Goal: Information Seeking & Learning: Compare options

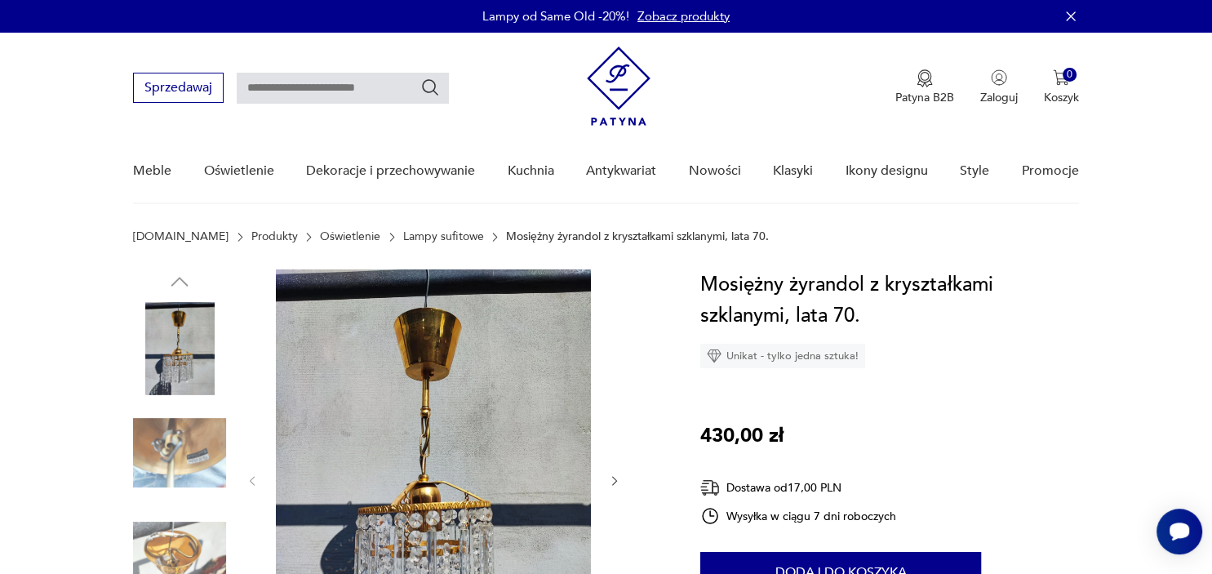
click at [403, 237] on link "Lampy sufitowe" at bounding box center [443, 236] width 81 height 13
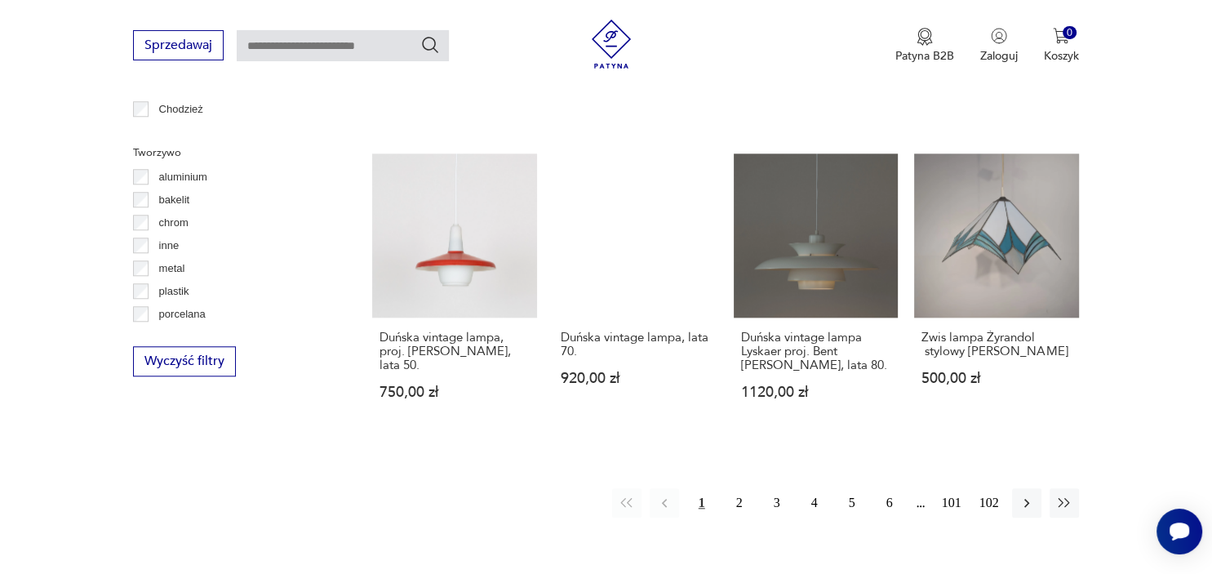
scroll to position [1488, 0]
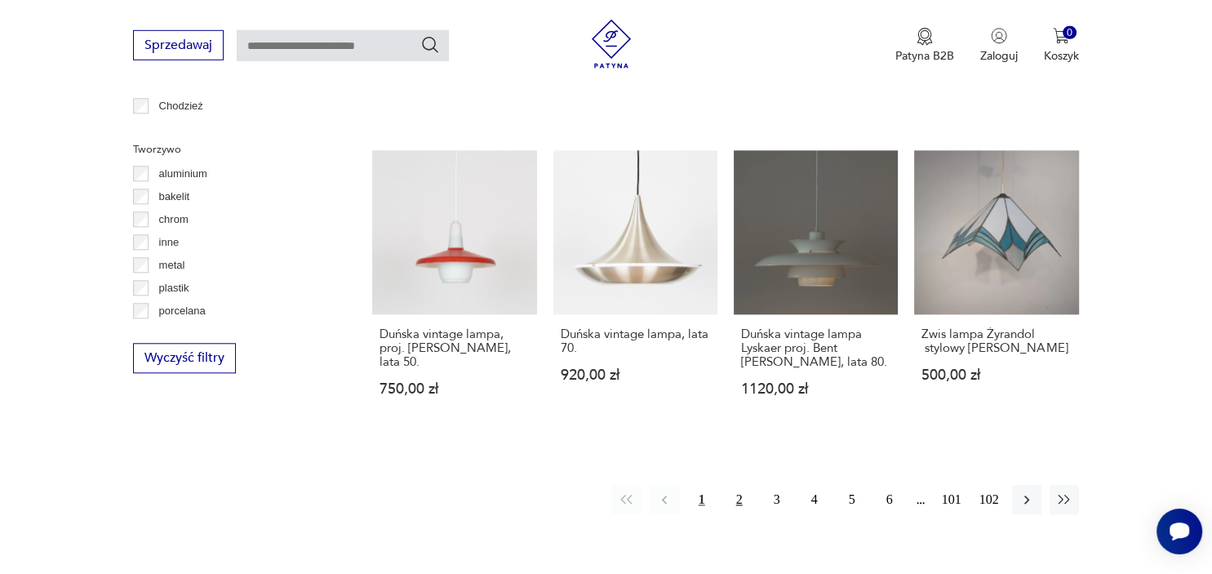
click at [739, 487] on button "2" at bounding box center [739, 499] width 29 height 29
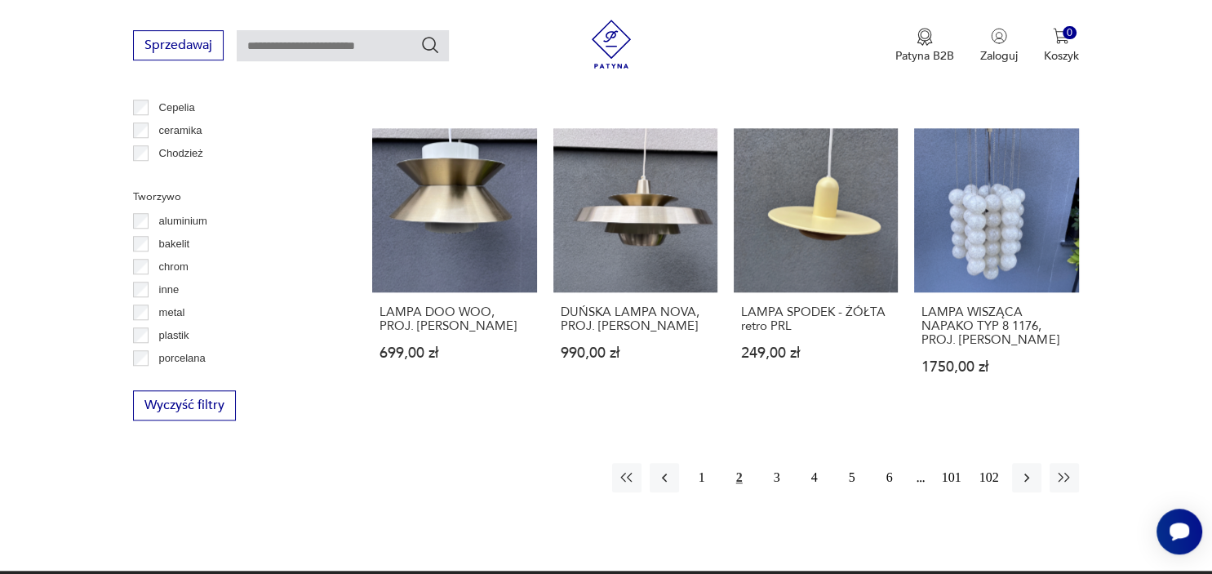
scroll to position [1442, 0]
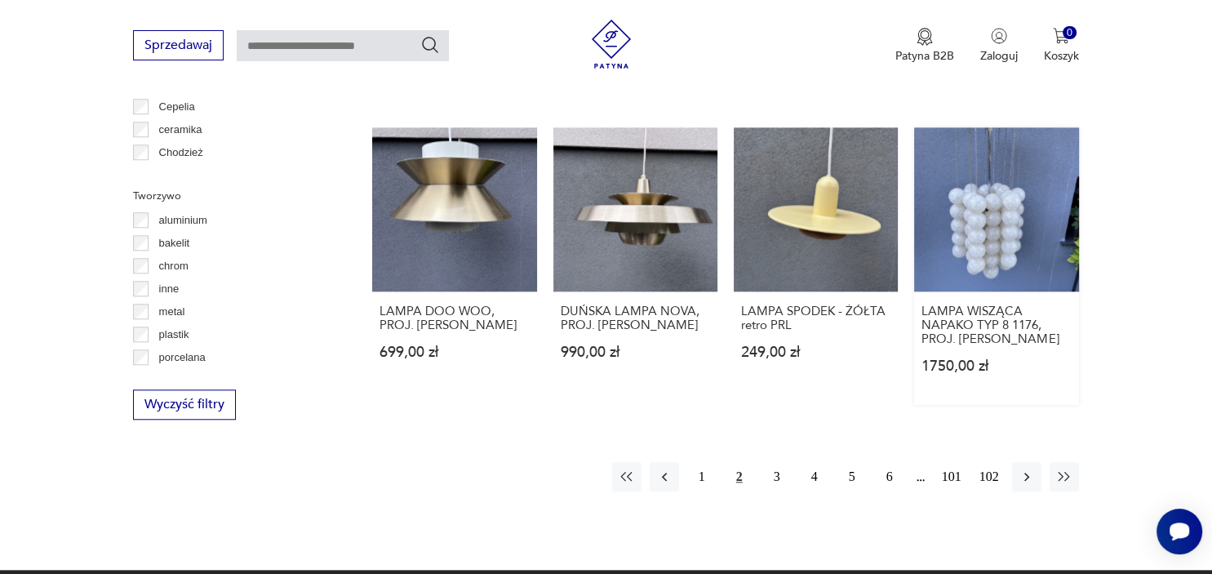
drag, startPoint x: 993, startPoint y: 255, endPoint x: 984, endPoint y: 252, distance: 9.3
click at [776, 481] on button "3" at bounding box center [776, 476] width 29 height 29
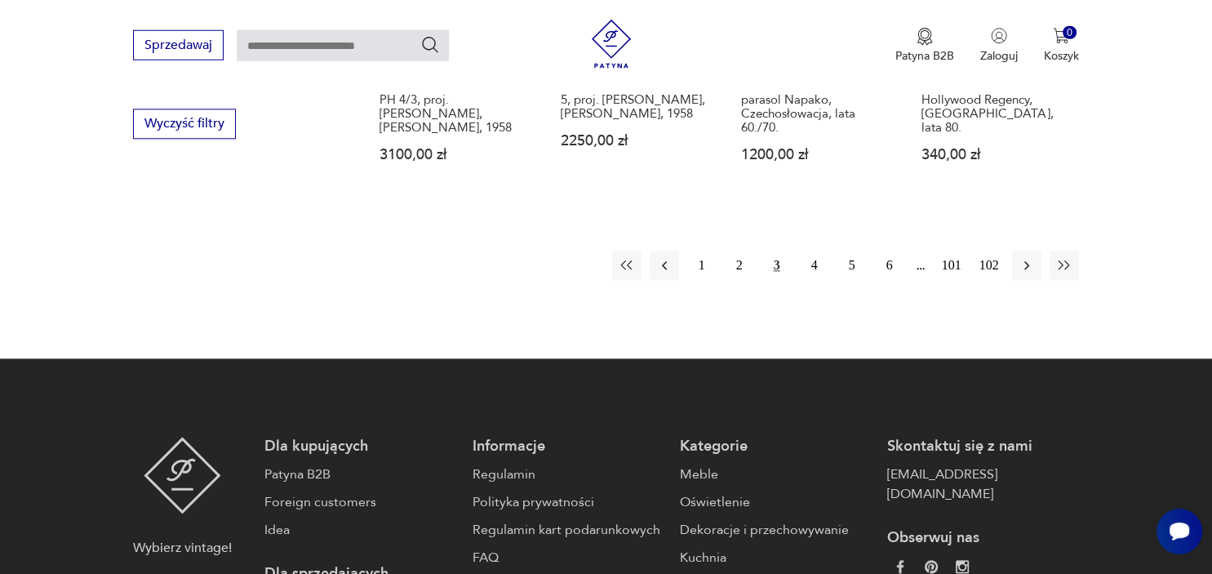
scroll to position [1722, 0]
click at [811, 266] on button "4" at bounding box center [814, 264] width 29 height 29
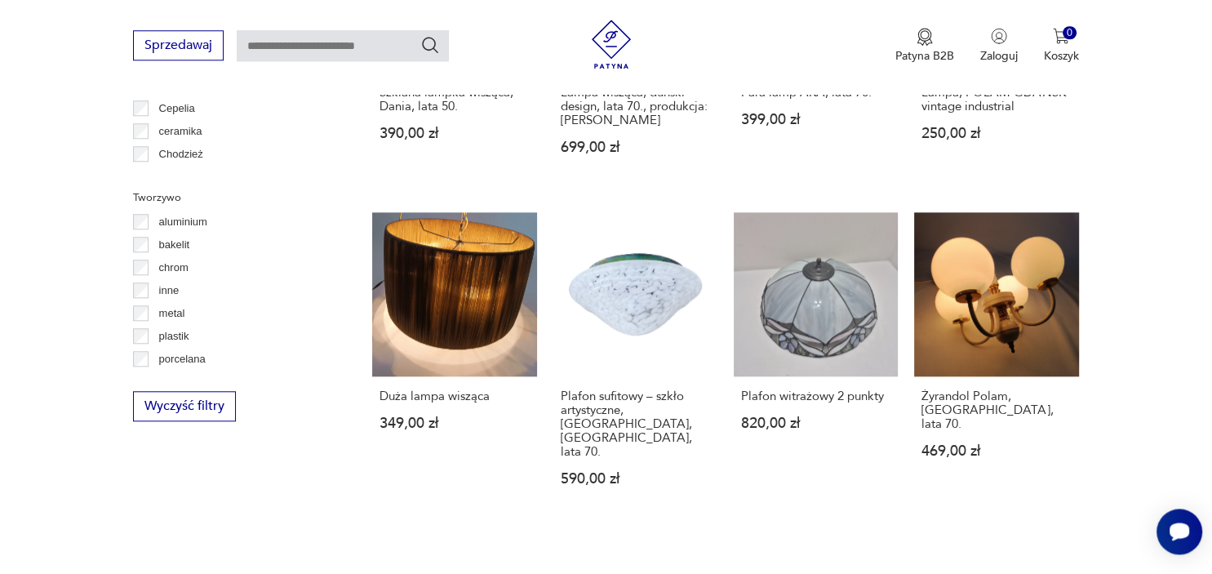
scroll to position [1441, 0]
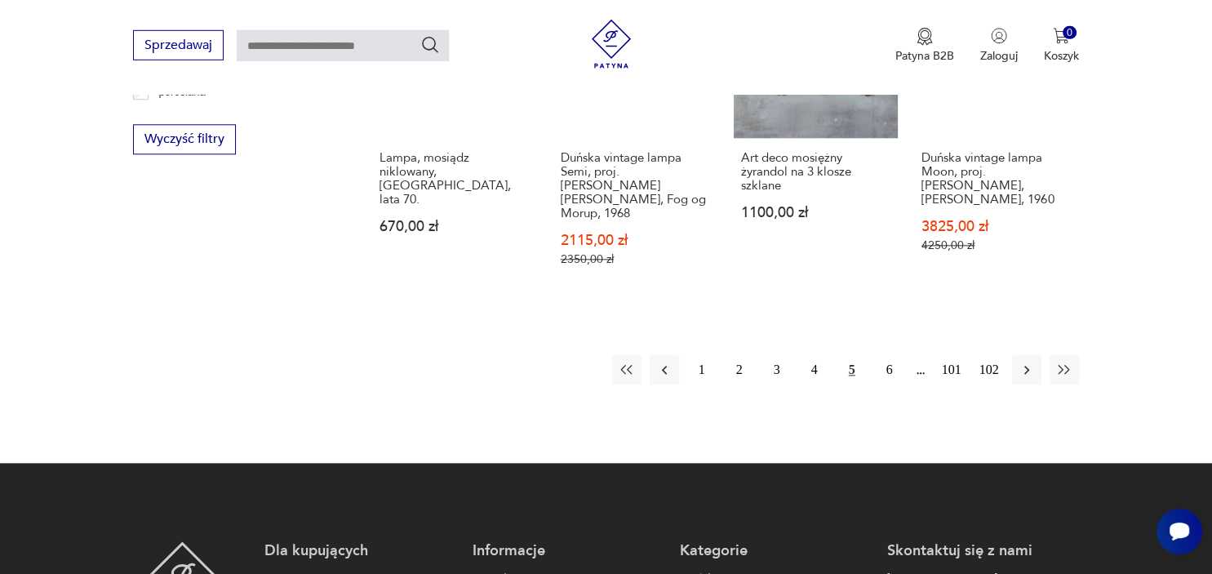
scroll to position [1712, 0]
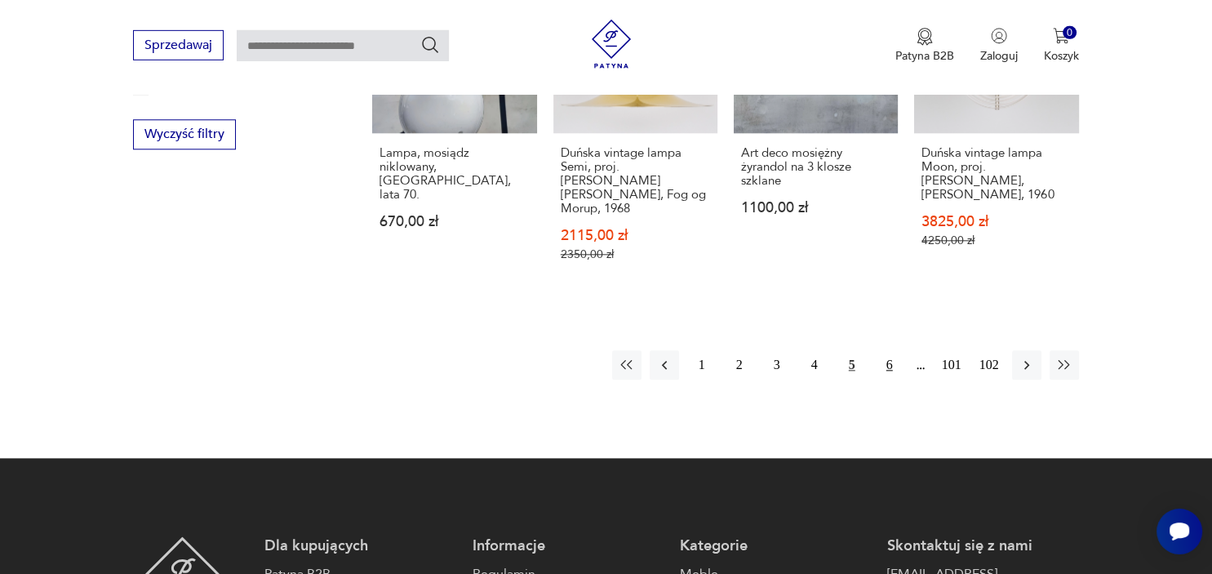
click at [893, 352] on button "6" at bounding box center [889, 364] width 29 height 29
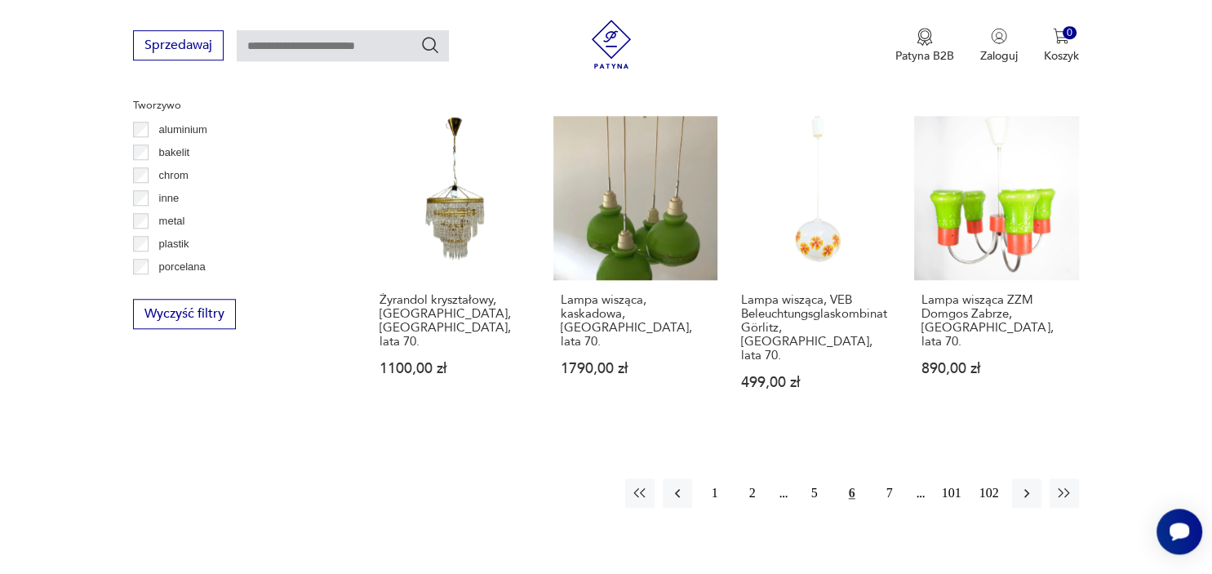
scroll to position [1542, 0]
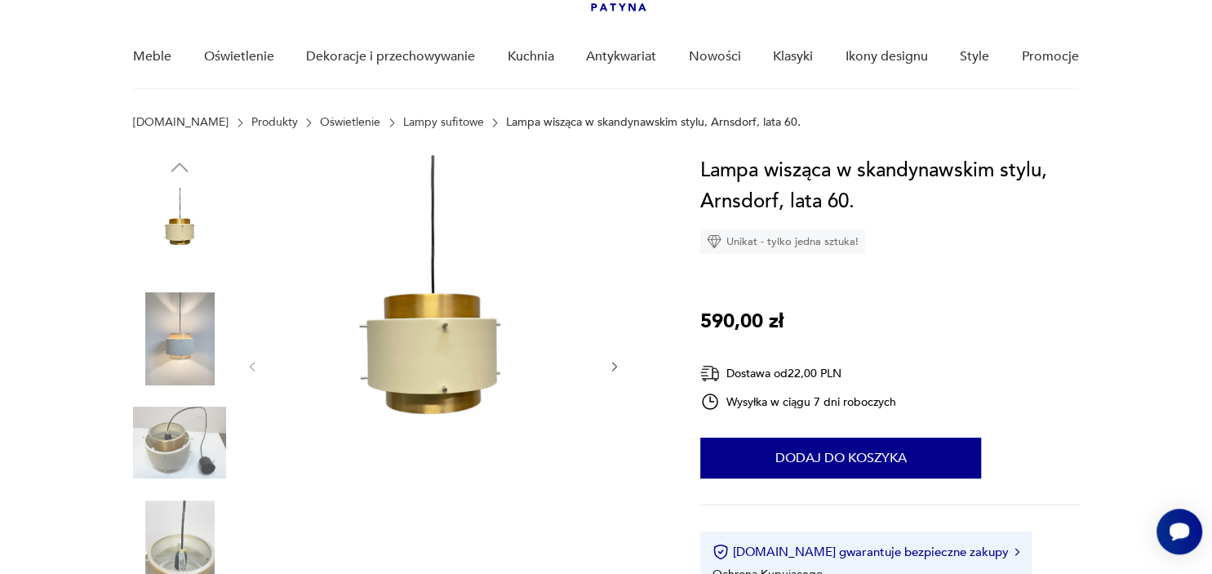
scroll to position [117, 0]
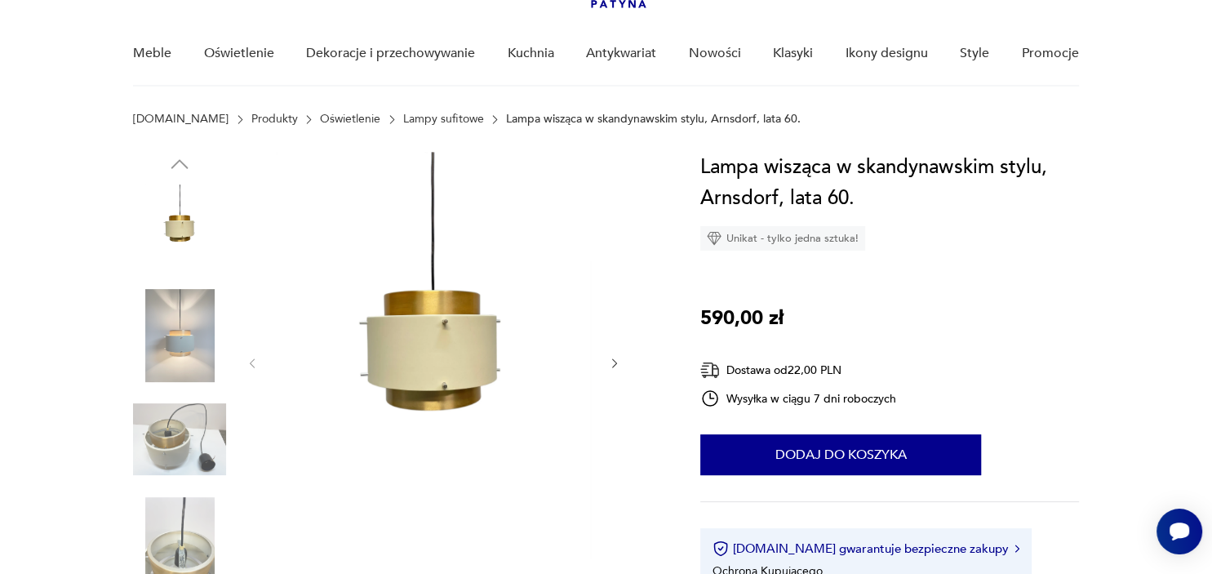
click at [158, 427] on img at bounding box center [179, 438] width 93 height 93
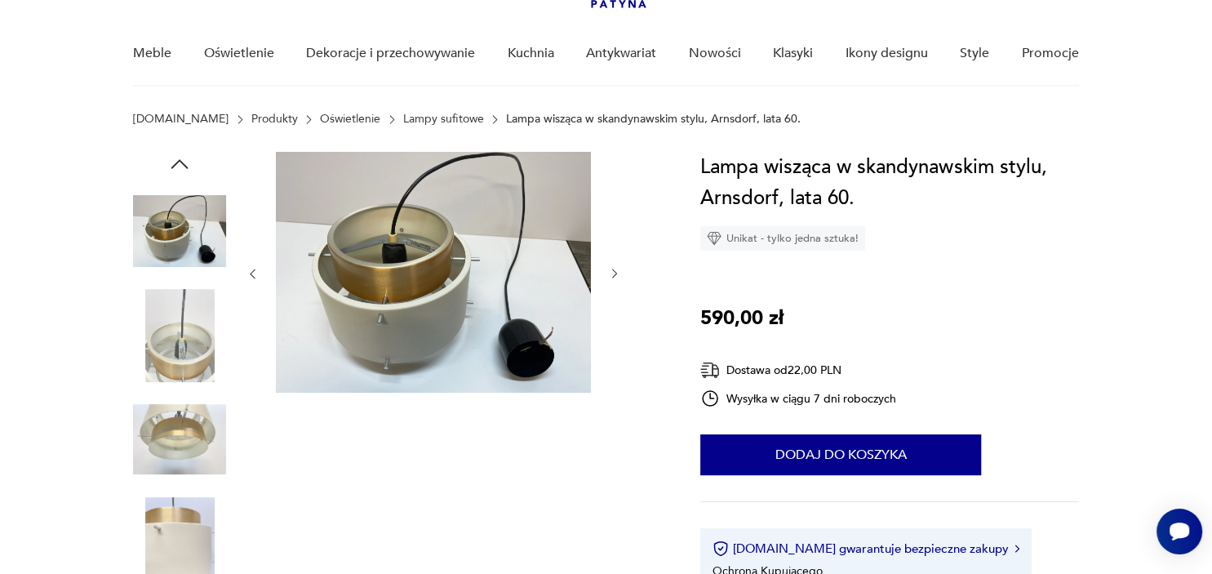
click at [444, 258] on img at bounding box center [433, 272] width 315 height 241
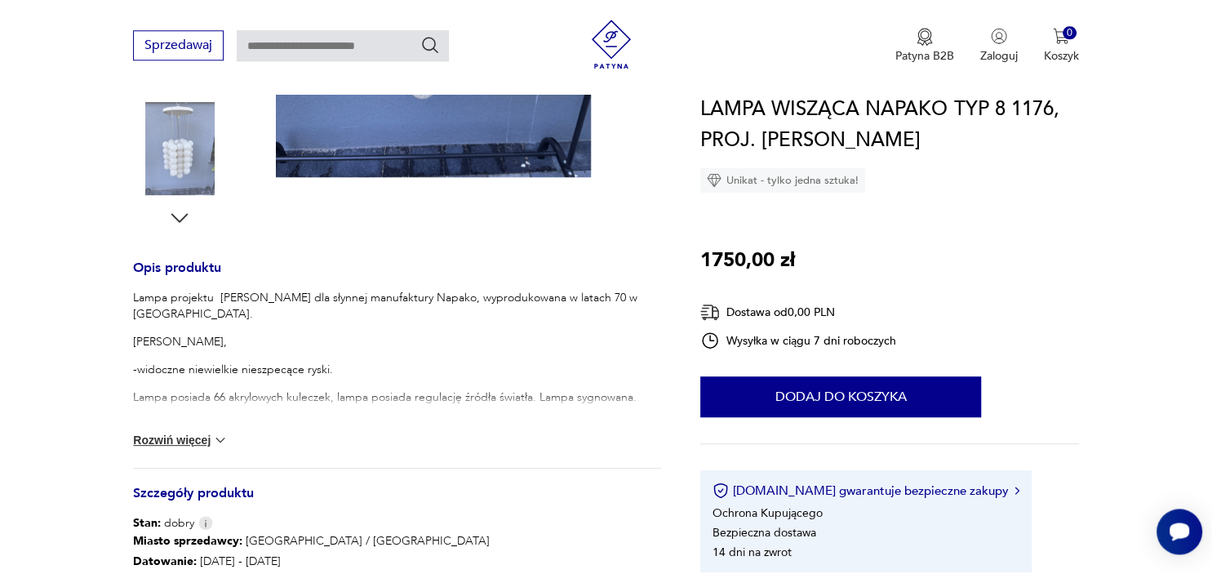
scroll to position [522, 0]
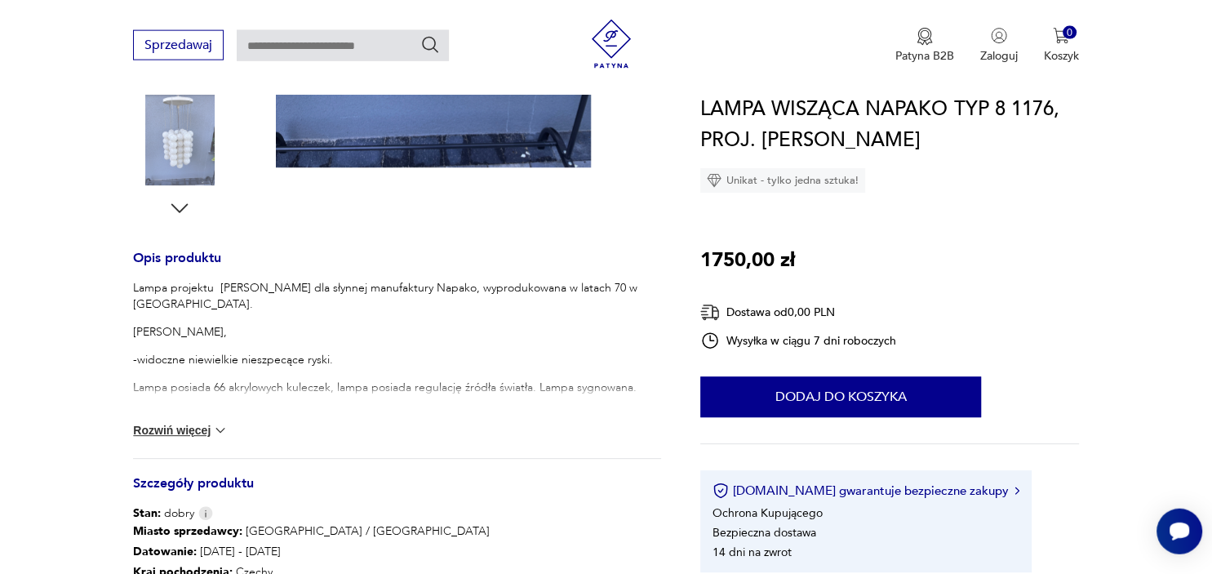
click at [214, 432] on button "Rozwiń więcej" at bounding box center [180, 430] width 95 height 16
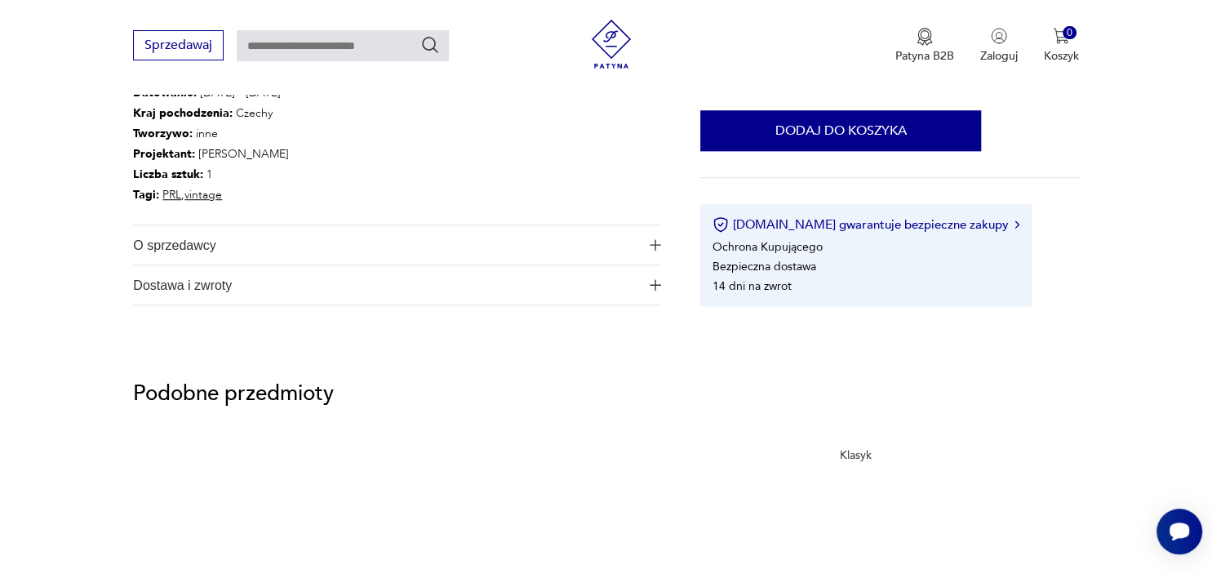
scroll to position [1044, 0]
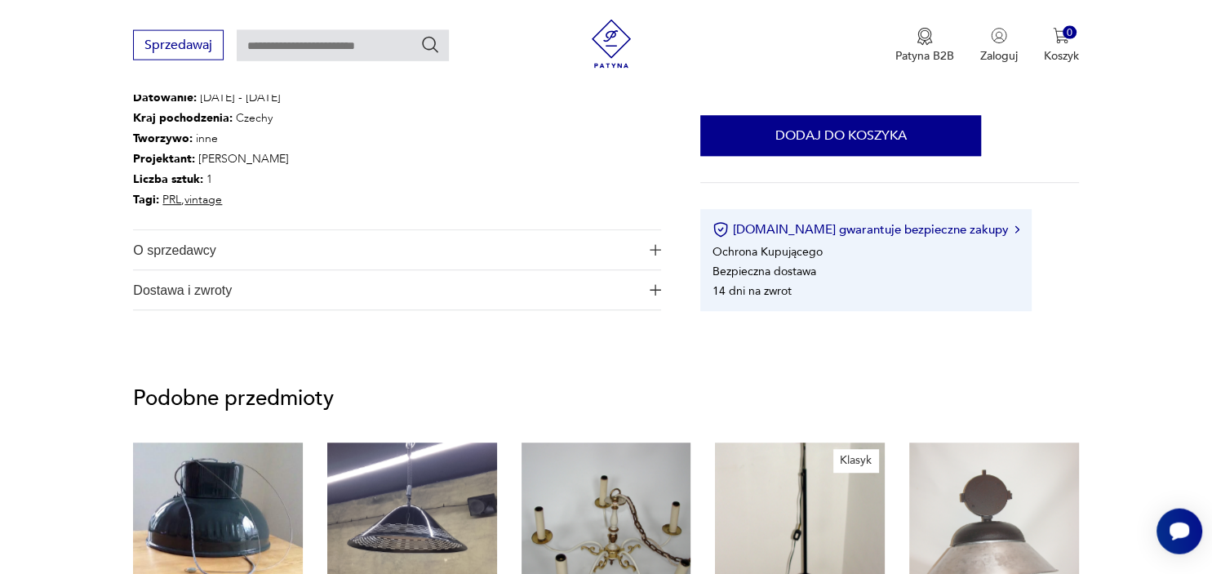
click at [517, 247] on span "O sprzedawcy" at bounding box center [386, 250] width 506 height 39
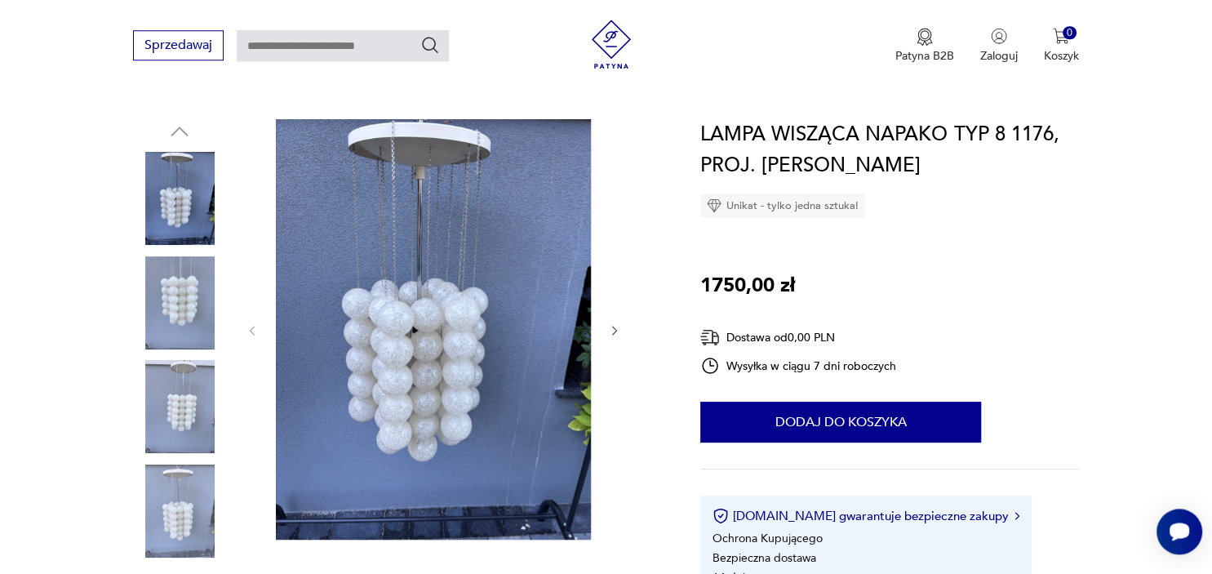
scroll to position [175, 0]
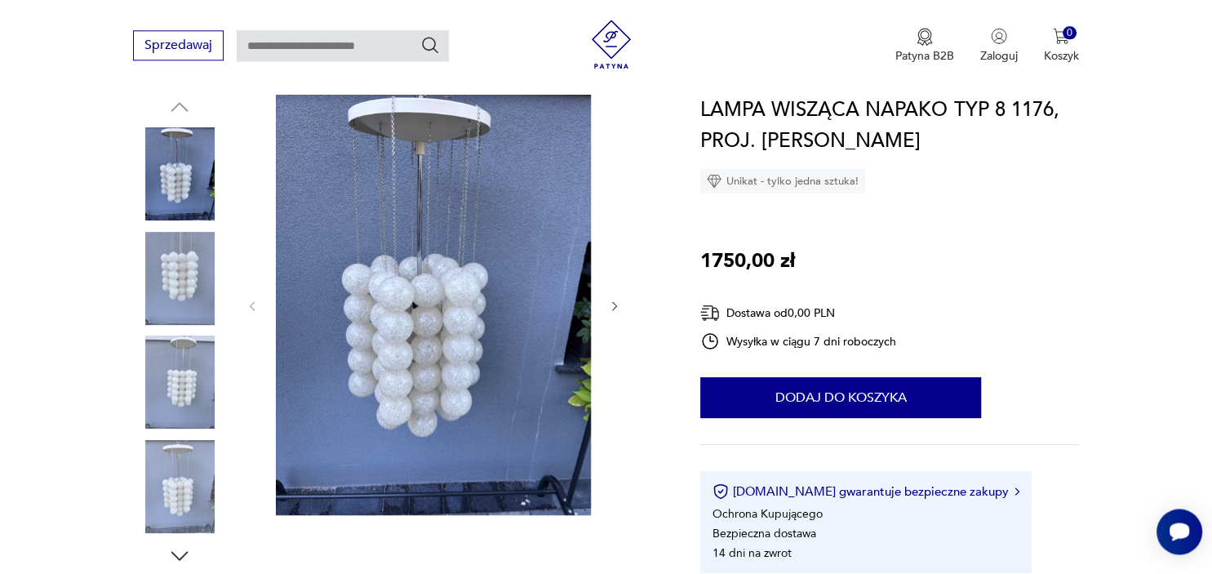
click at [428, 325] on img at bounding box center [433, 305] width 315 height 420
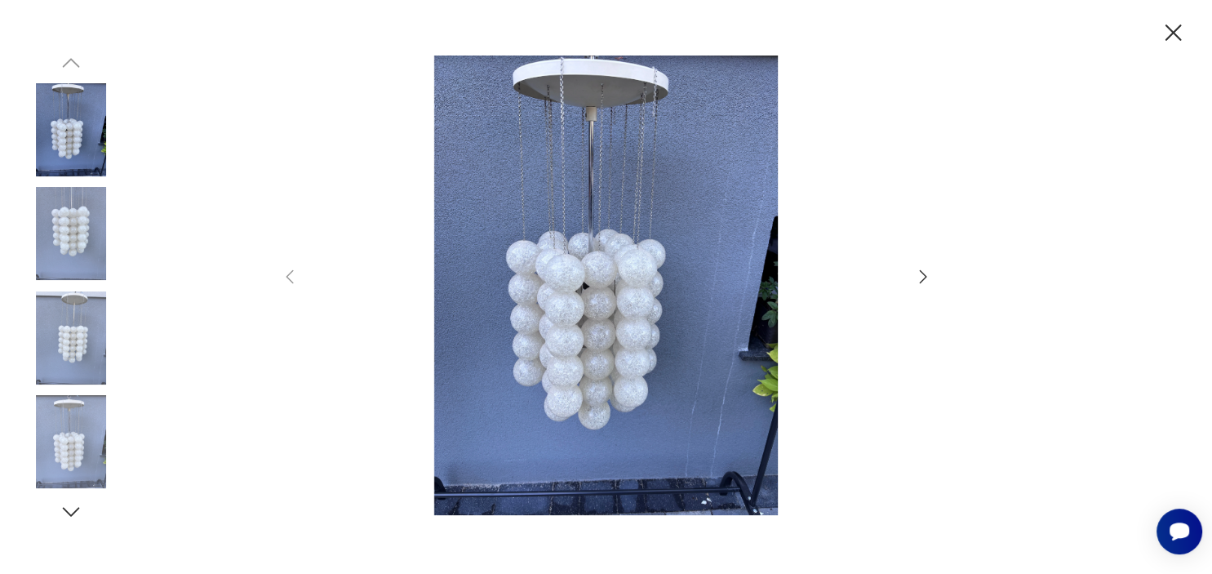
click at [924, 277] on icon "button" at bounding box center [923, 277] width 20 height 20
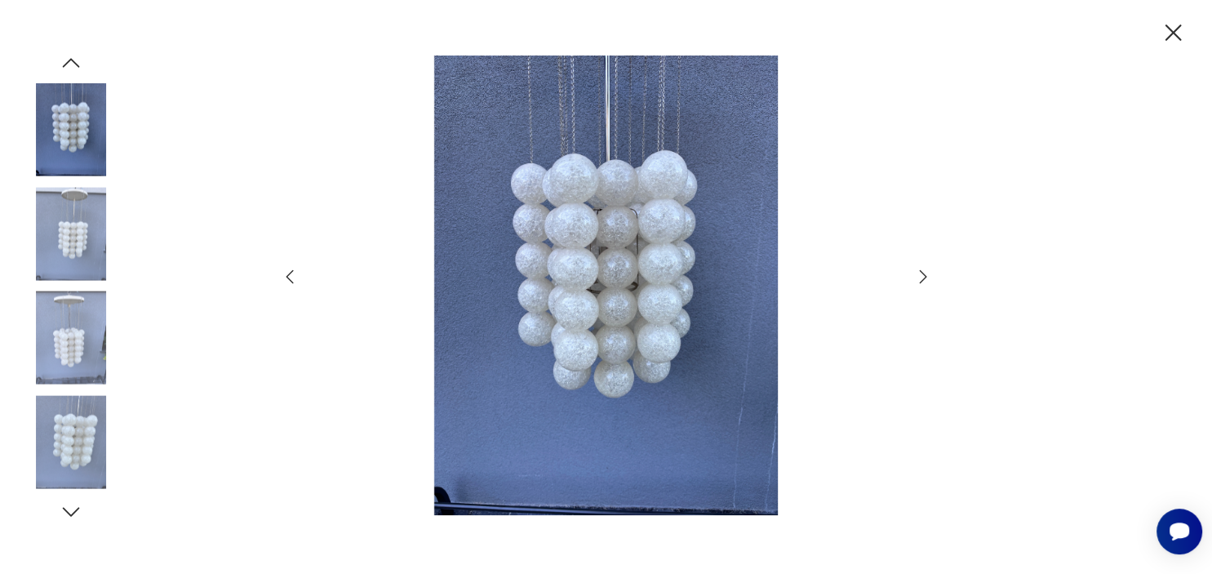
click at [924, 277] on icon "button" at bounding box center [923, 277] width 20 height 20
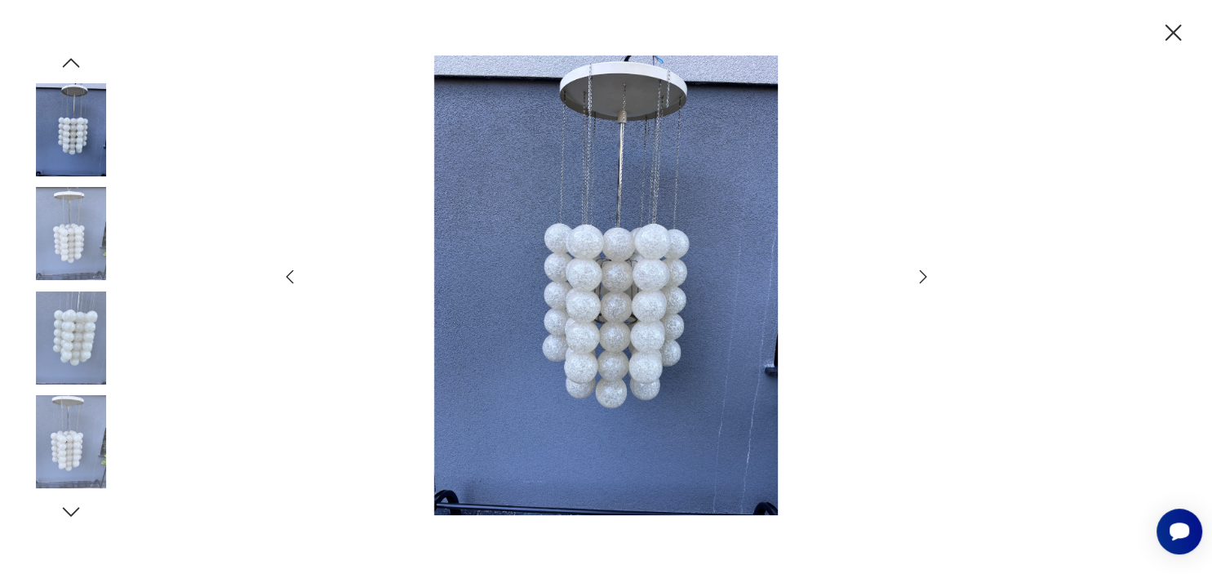
click at [924, 277] on icon "button" at bounding box center [923, 277] width 20 height 20
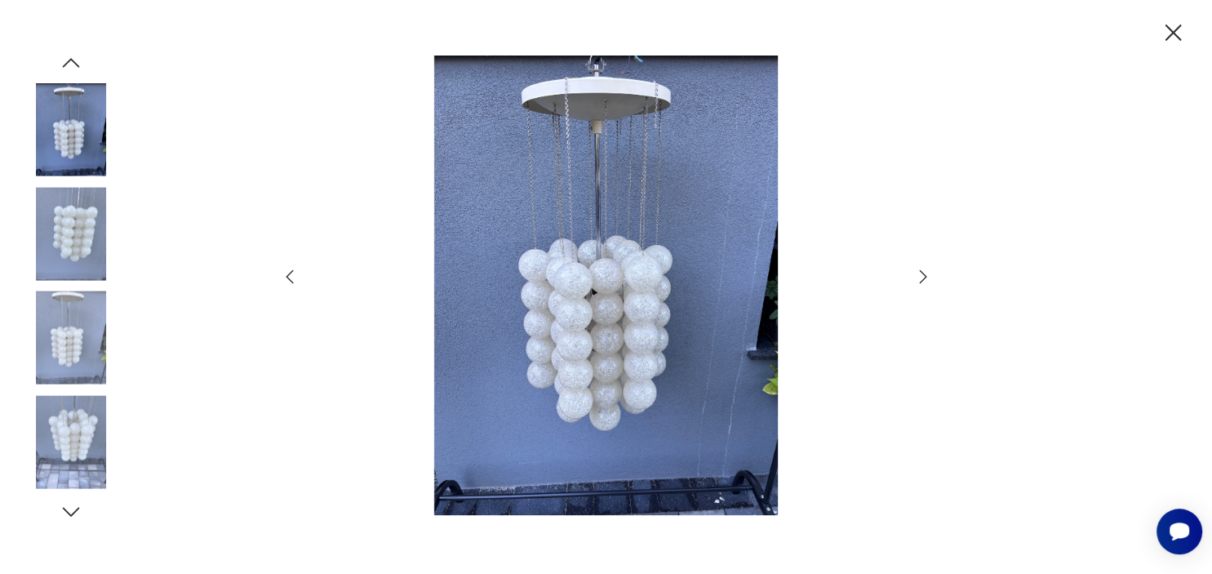
click at [924, 277] on icon "button" at bounding box center [923, 277] width 20 height 20
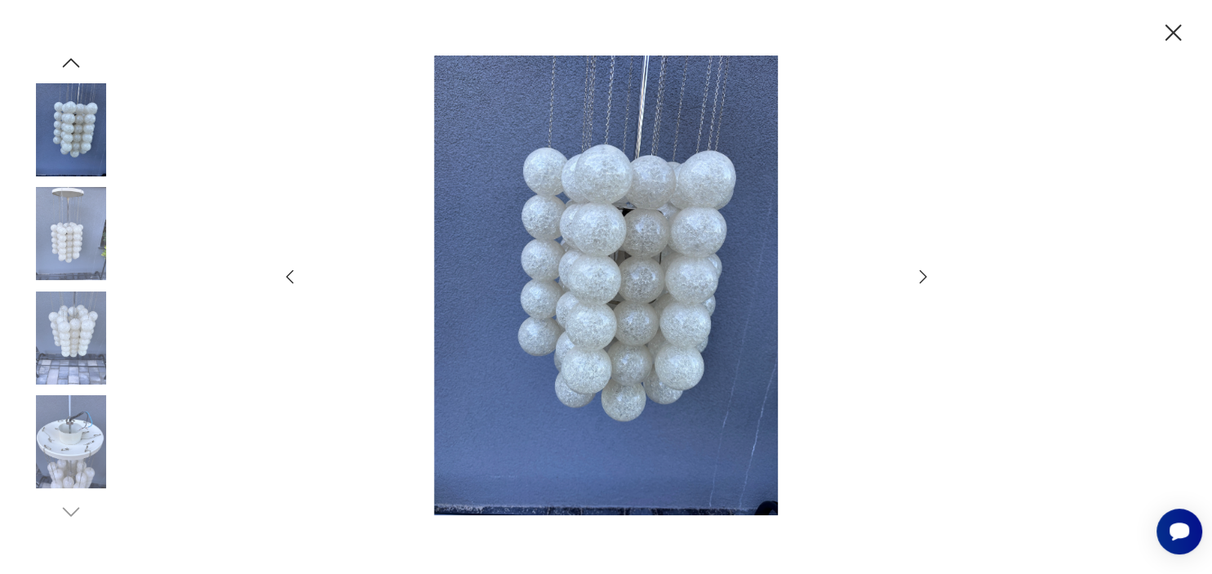
click at [924, 277] on icon "button" at bounding box center [923, 277] width 20 height 20
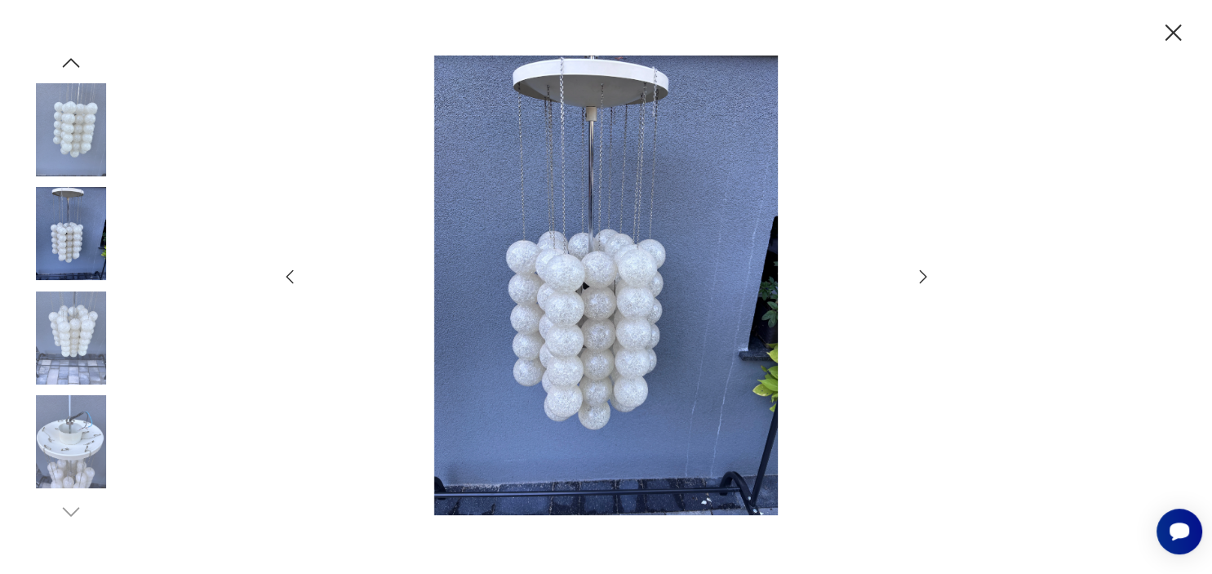
click at [924, 277] on icon "button" at bounding box center [923, 277] width 20 height 20
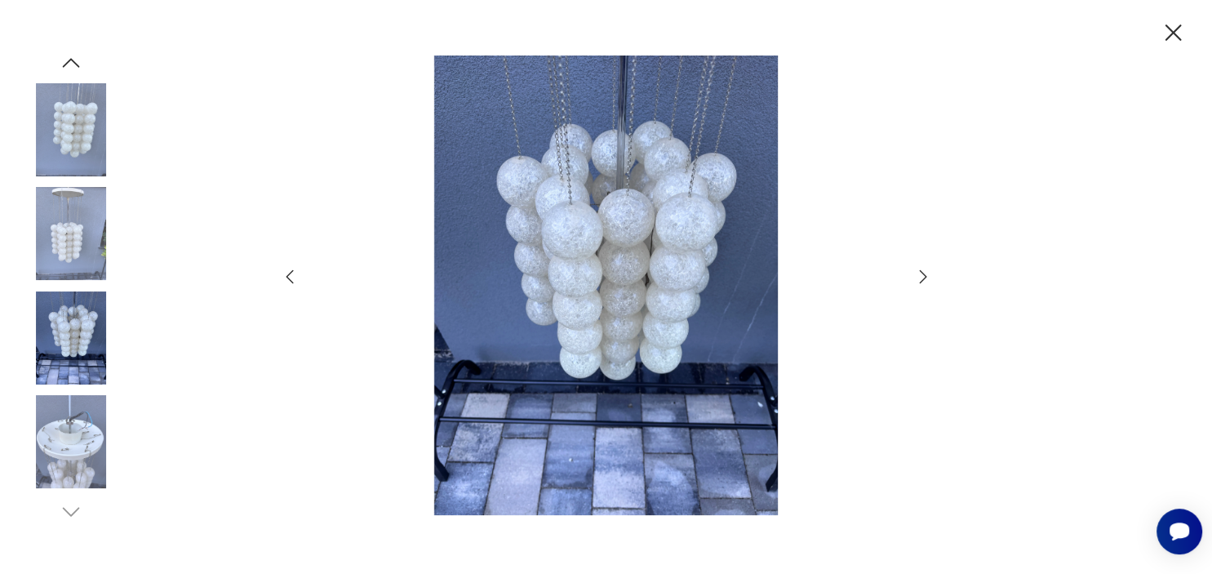
click at [924, 277] on icon "button" at bounding box center [923, 277] width 20 height 20
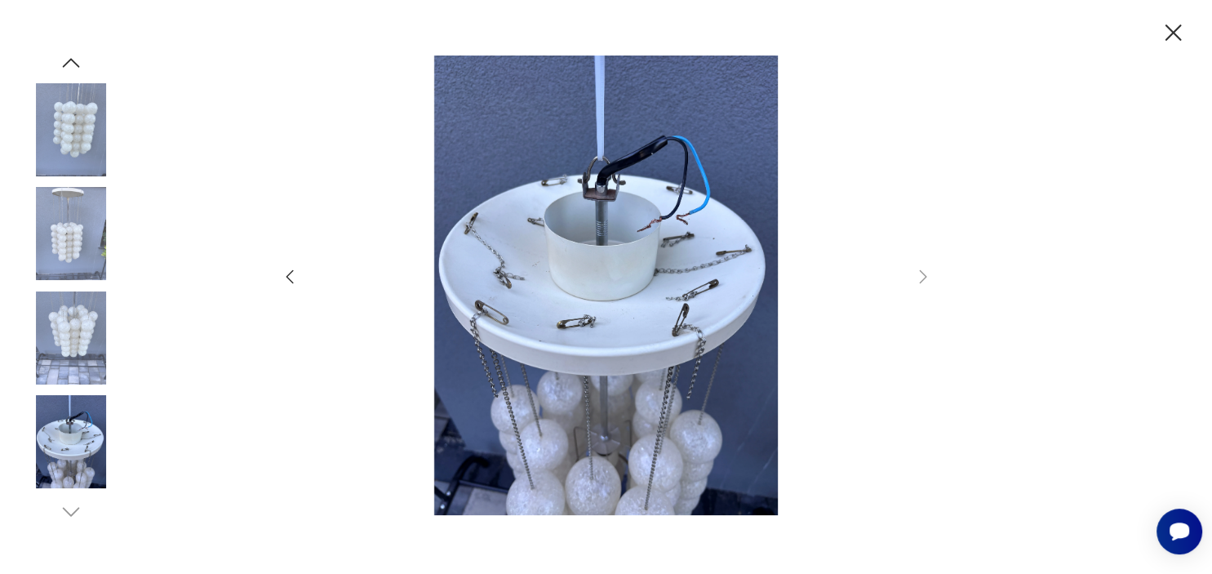
click at [1168, 36] on icon "button" at bounding box center [1173, 33] width 29 height 29
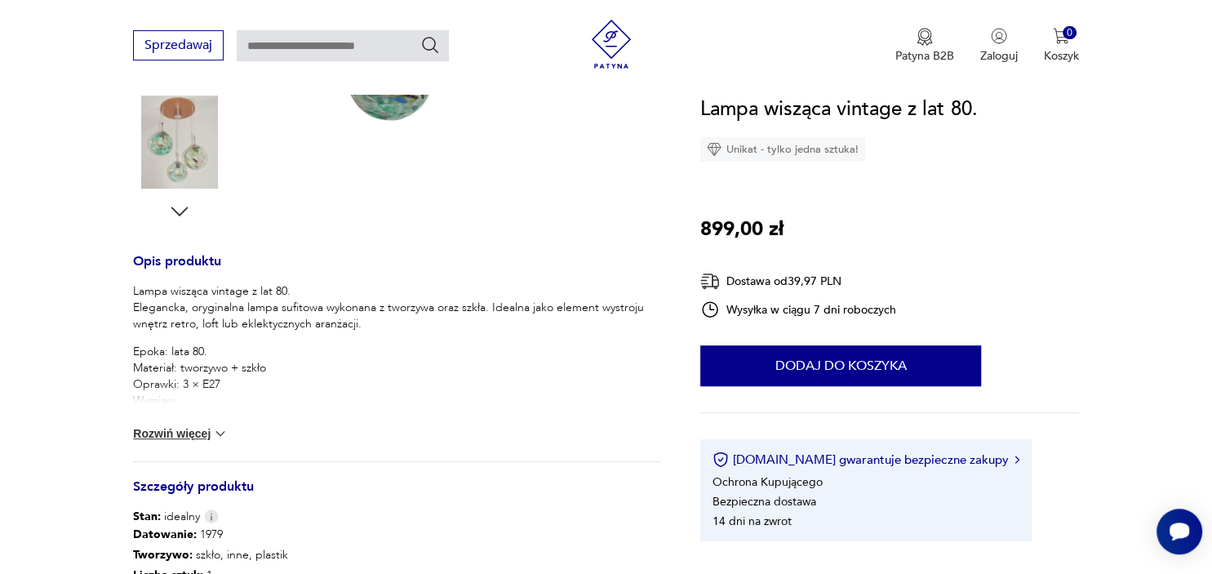
scroll to position [521, 0]
click at [188, 431] on button "Rozwiń więcej" at bounding box center [180, 431] width 95 height 16
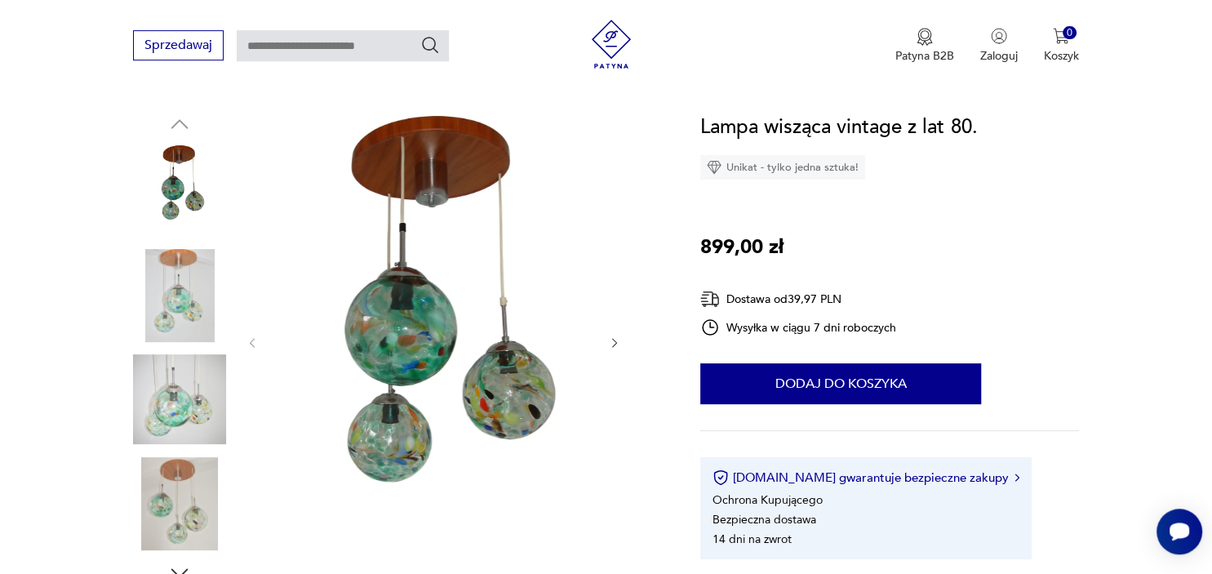
scroll to position [156, 0]
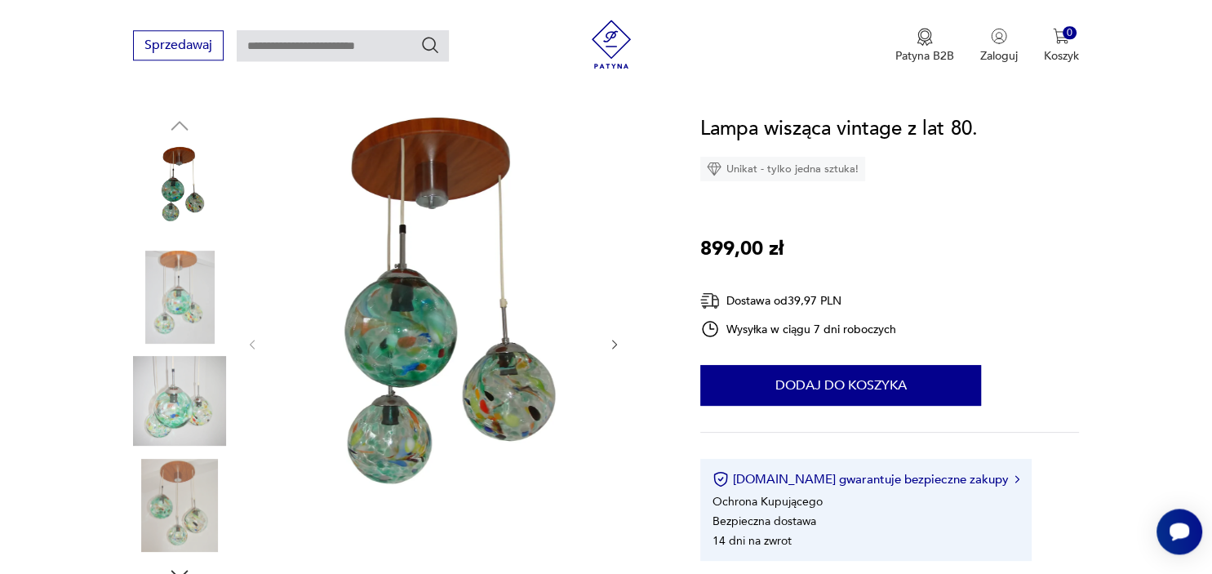
click at [431, 389] on img at bounding box center [433, 342] width 315 height 459
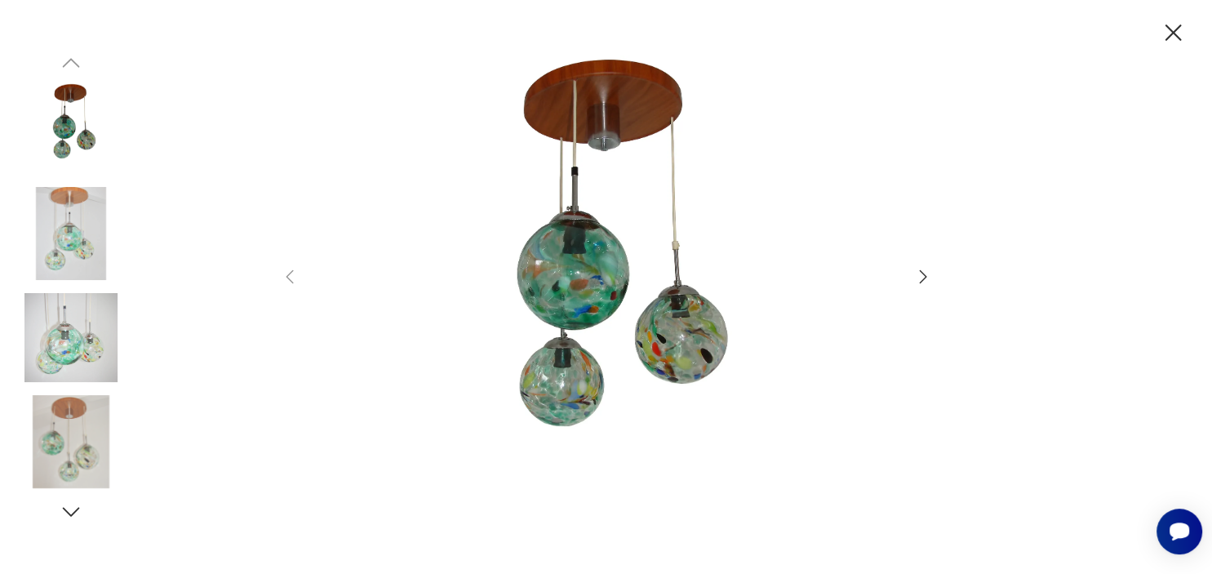
click at [921, 274] on icon "button" at bounding box center [923, 277] width 20 height 20
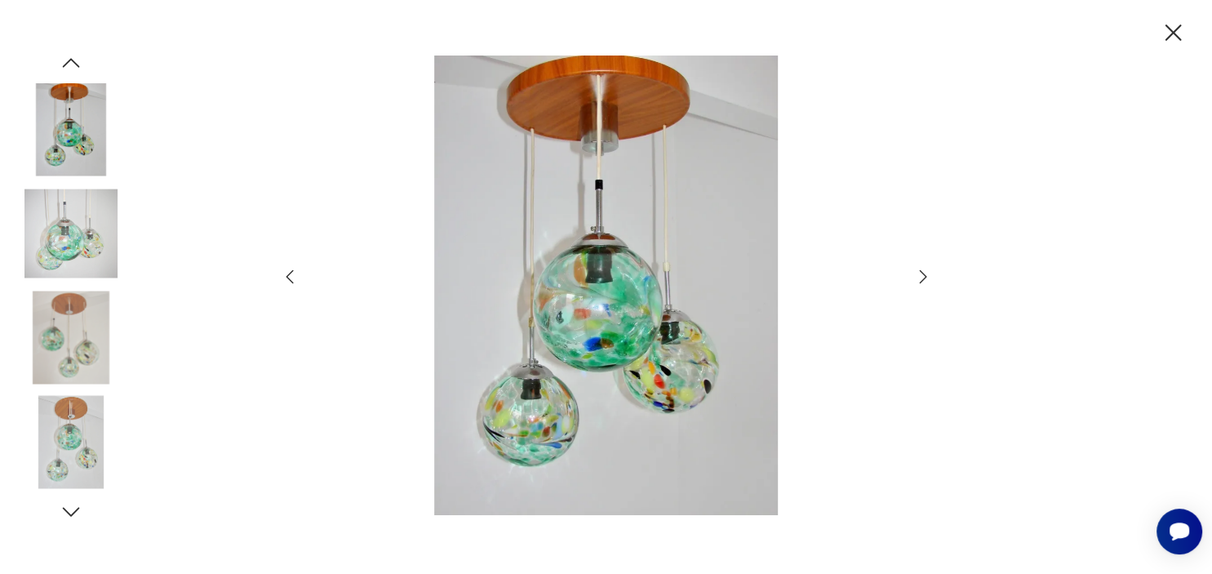
click at [921, 274] on icon "button" at bounding box center [923, 277] width 20 height 20
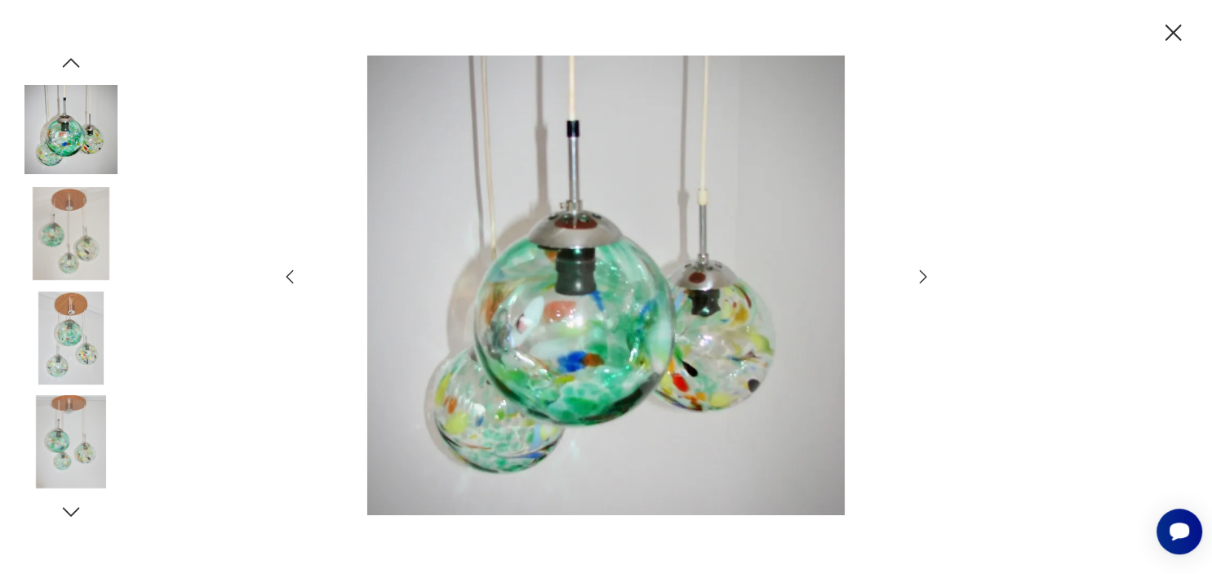
click at [921, 274] on icon "button" at bounding box center [923, 277] width 20 height 20
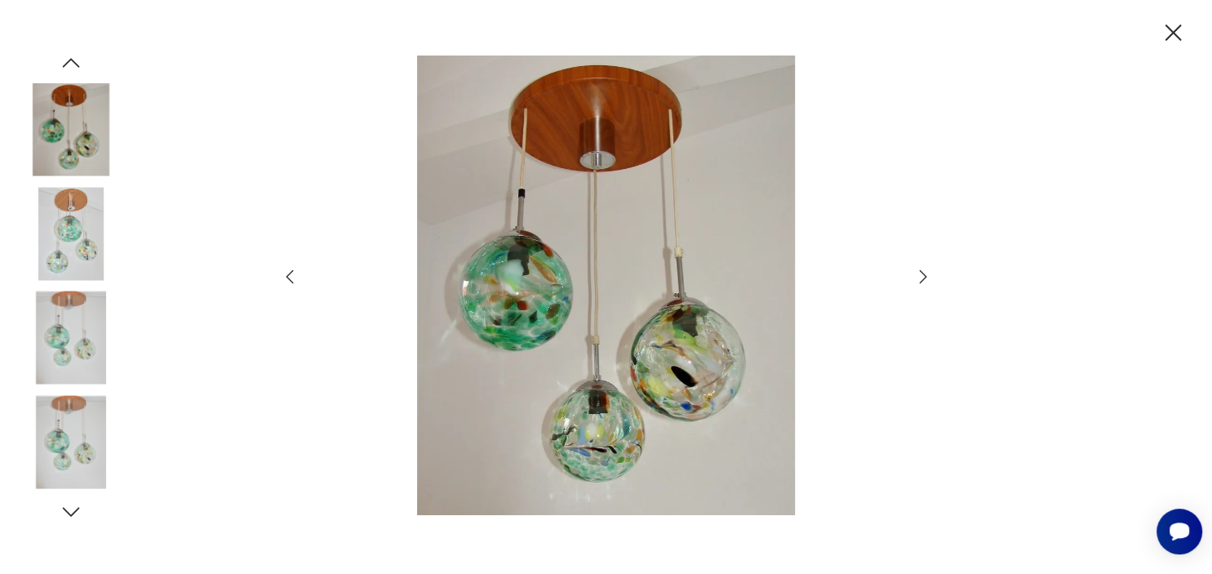
click at [1177, 41] on icon "button" at bounding box center [1173, 33] width 29 height 29
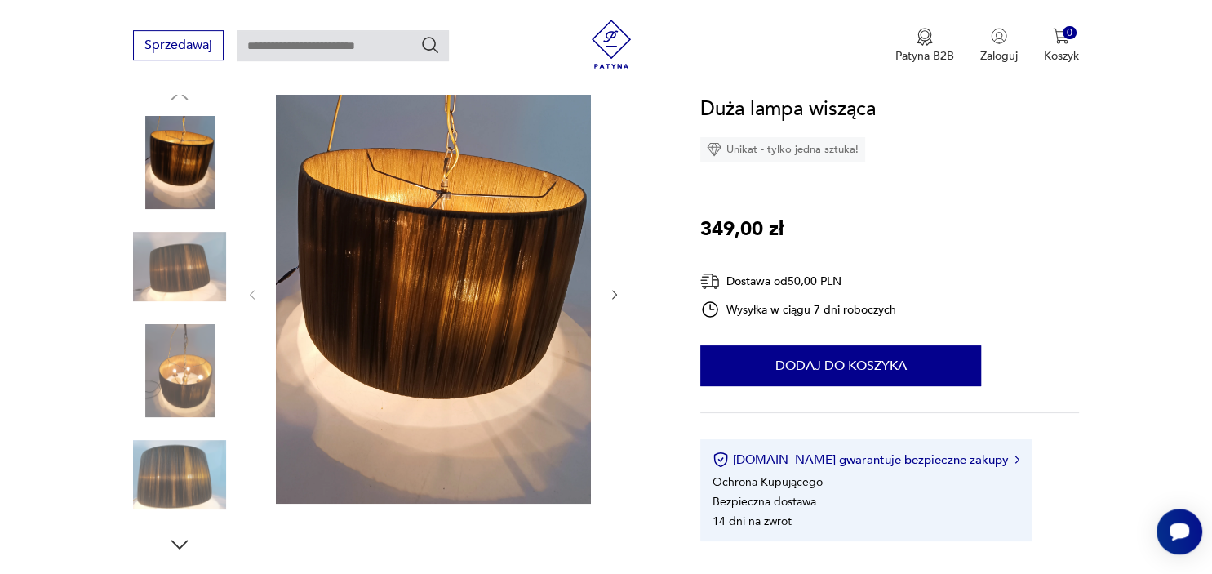
scroll to position [186, 0]
click at [193, 244] on img at bounding box center [179, 266] width 93 height 93
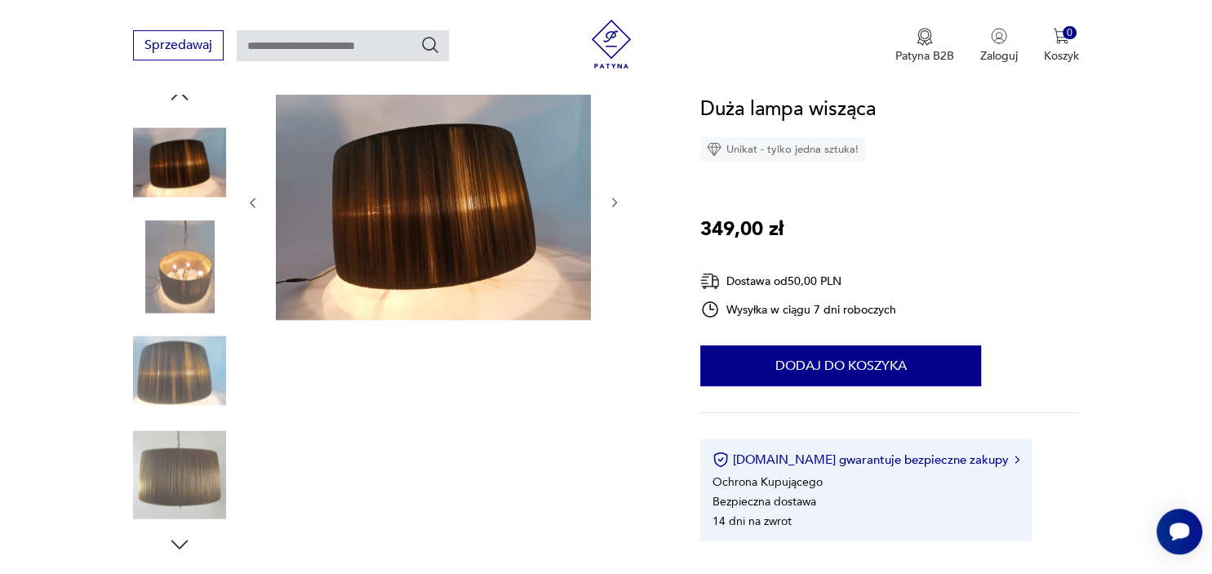
click at [191, 341] on img at bounding box center [179, 370] width 93 height 93
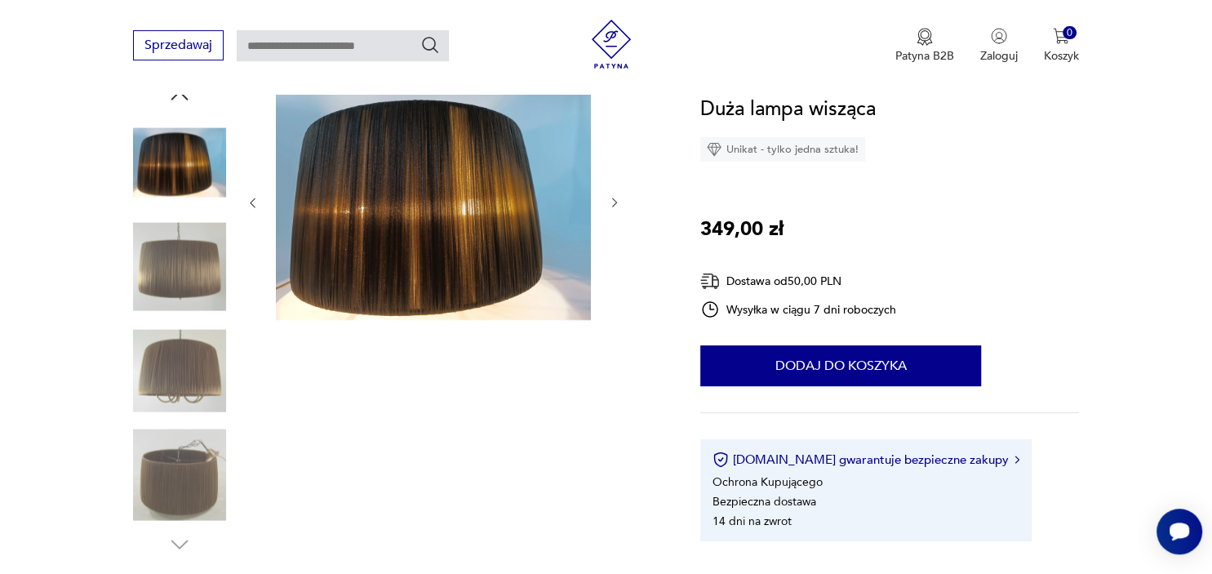
click at [181, 376] on img at bounding box center [179, 370] width 93 height 93
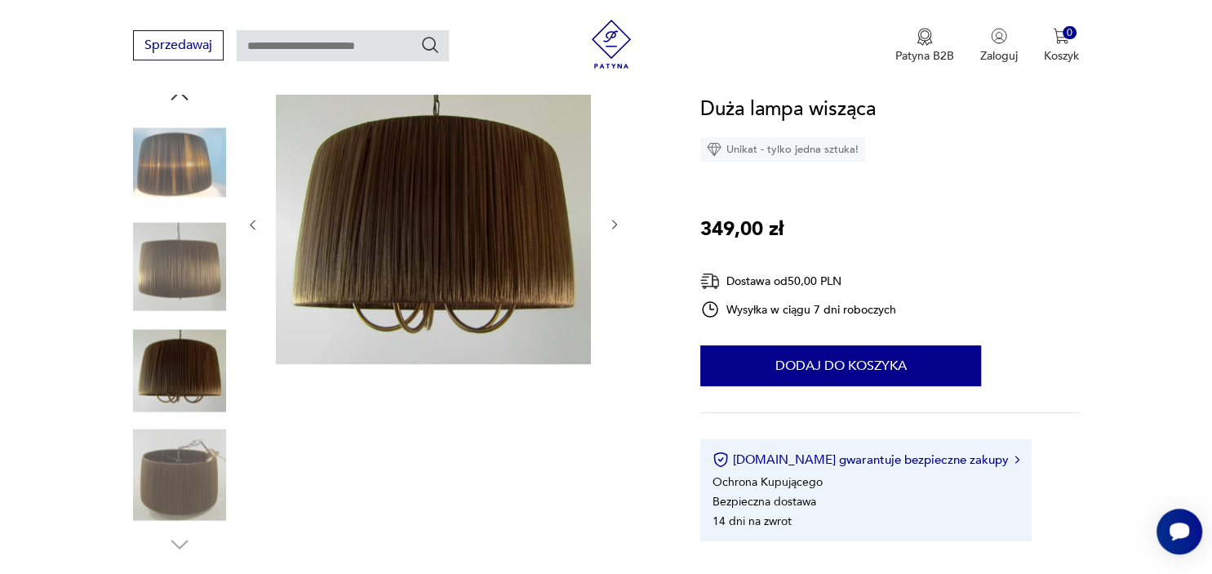
click at [166, 471] on img at bounding box center [179, 474] width 93 height 93
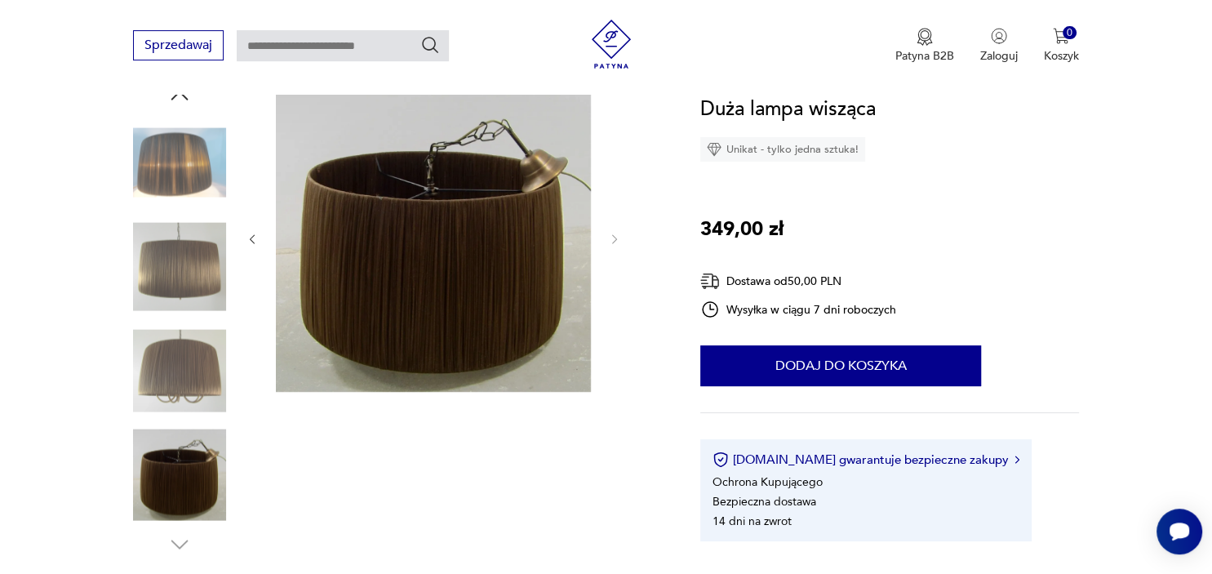
click at [174, 361] on img at bounding box center [179, 370] width 93 height 93
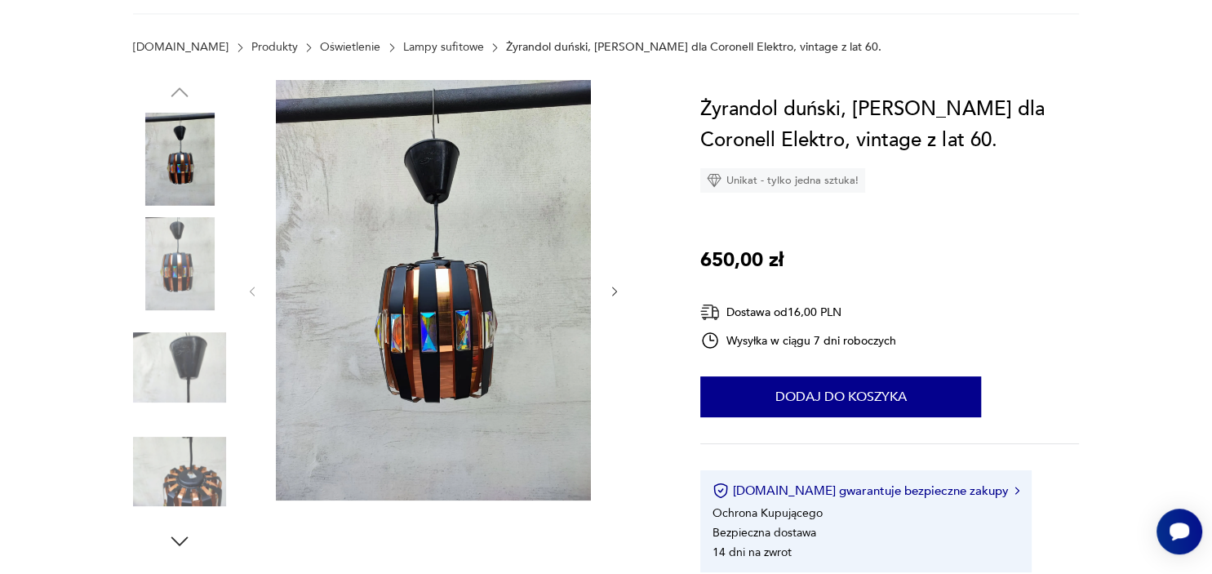
scroll to position [191, 0]
